Goal: Navigation & Orientation: Find specific page/section

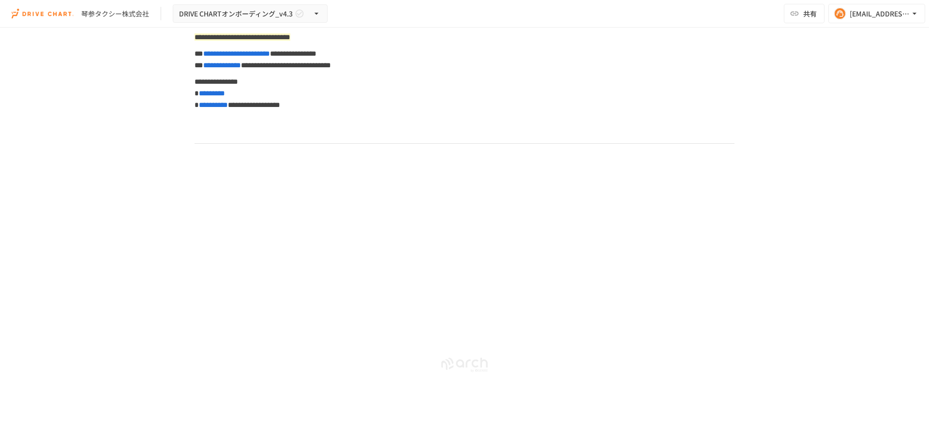
scroll to position [5071, 0]
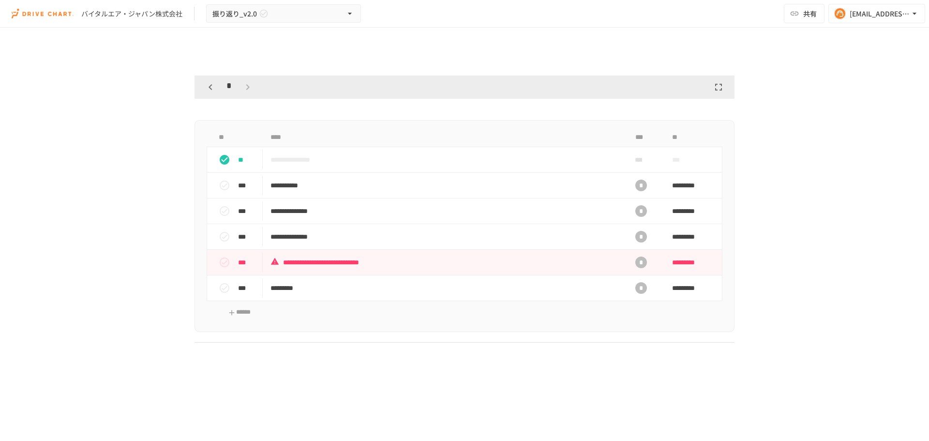
scroll to position [1499, 0]
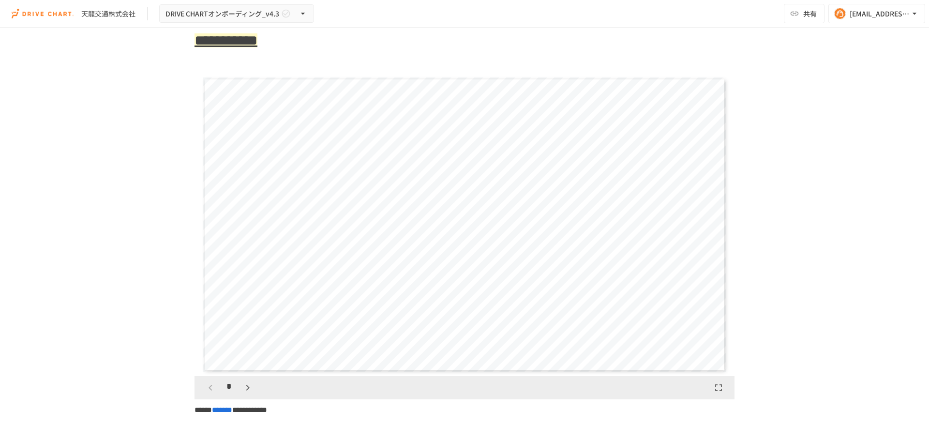
scroll to position [2515, 0]
